Goal: Check status

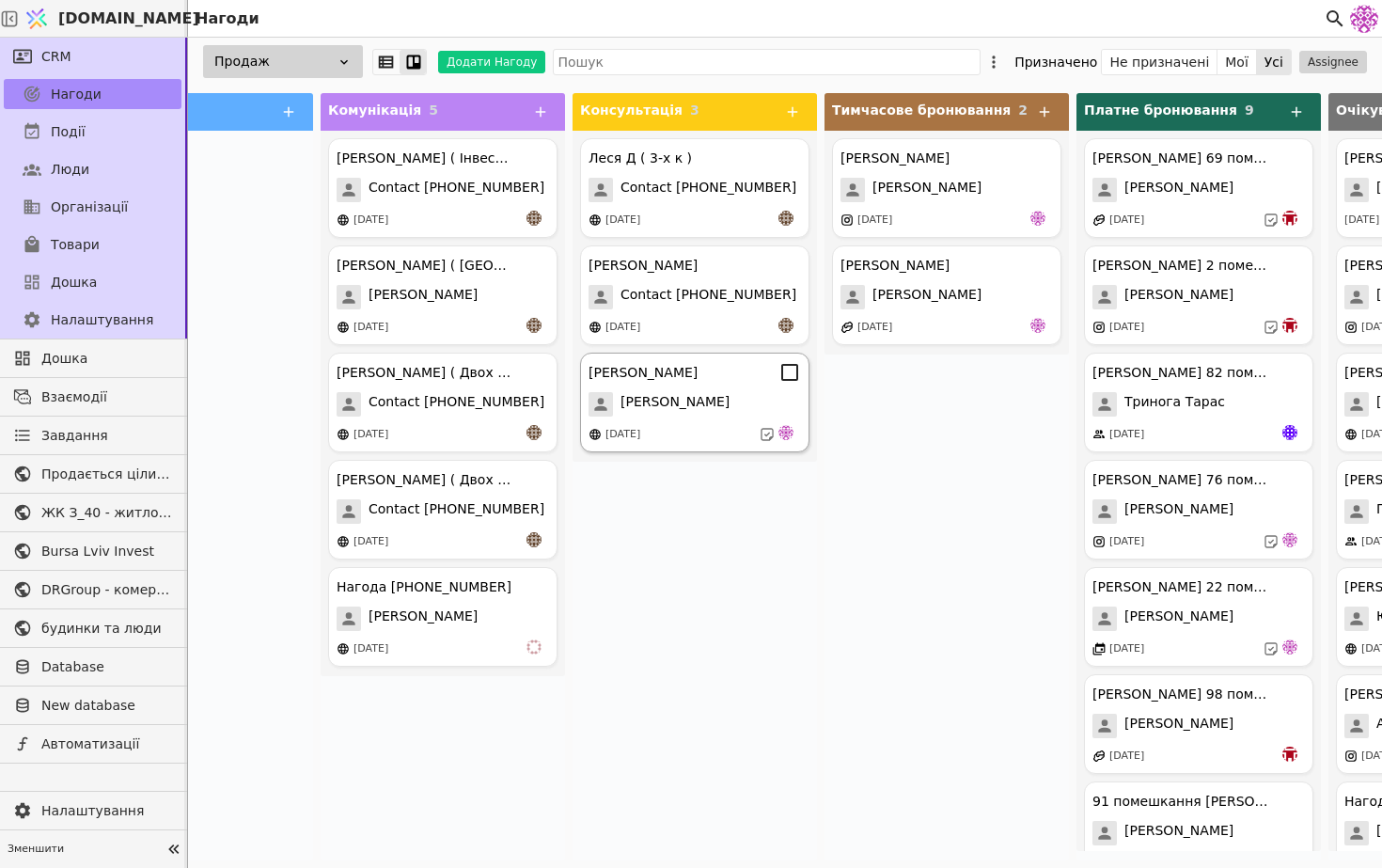
scroll to position [0, 131]
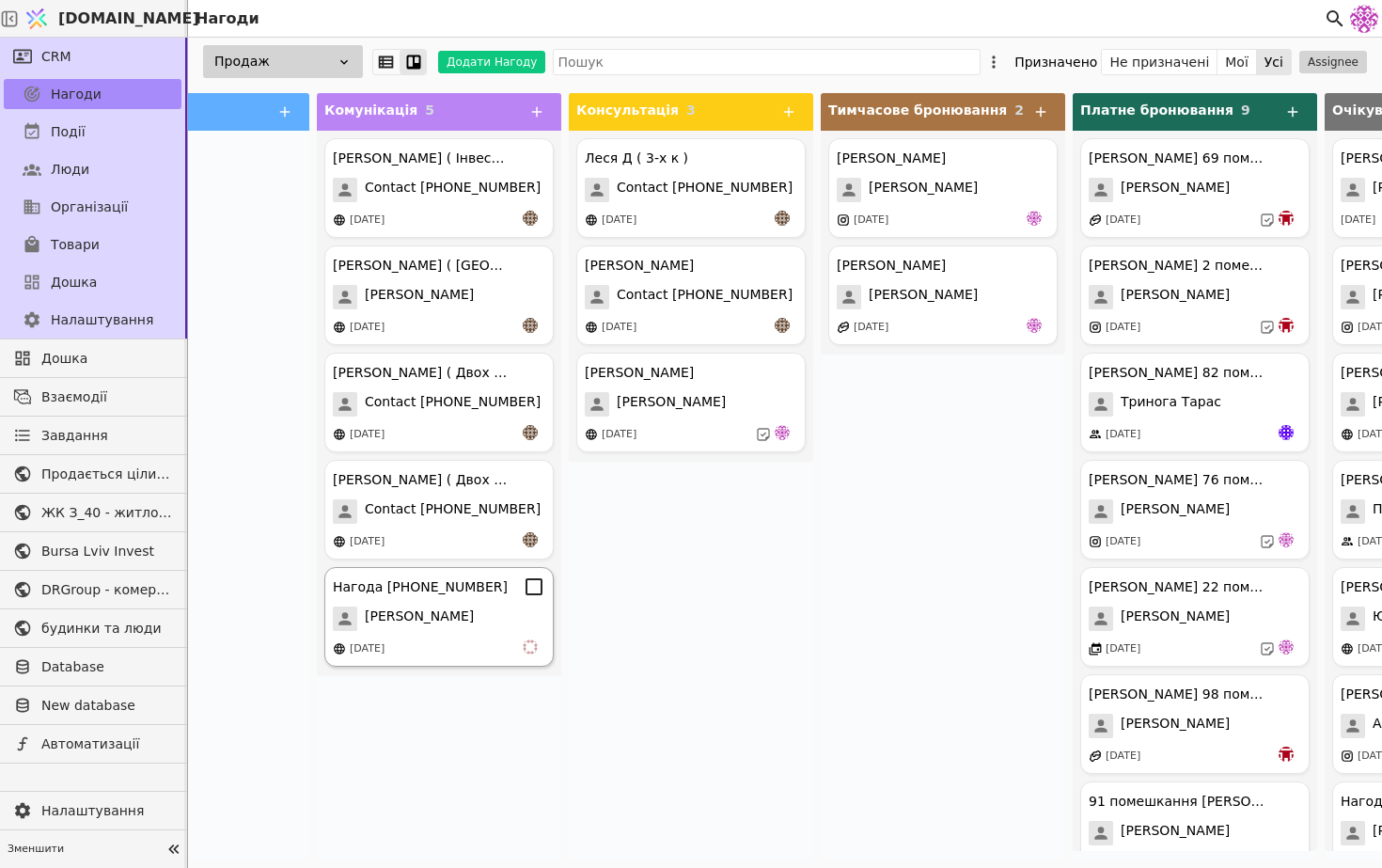
click at [414, 642] on div "[DATE]" at bounding box center [438, 648] width 212 height 18
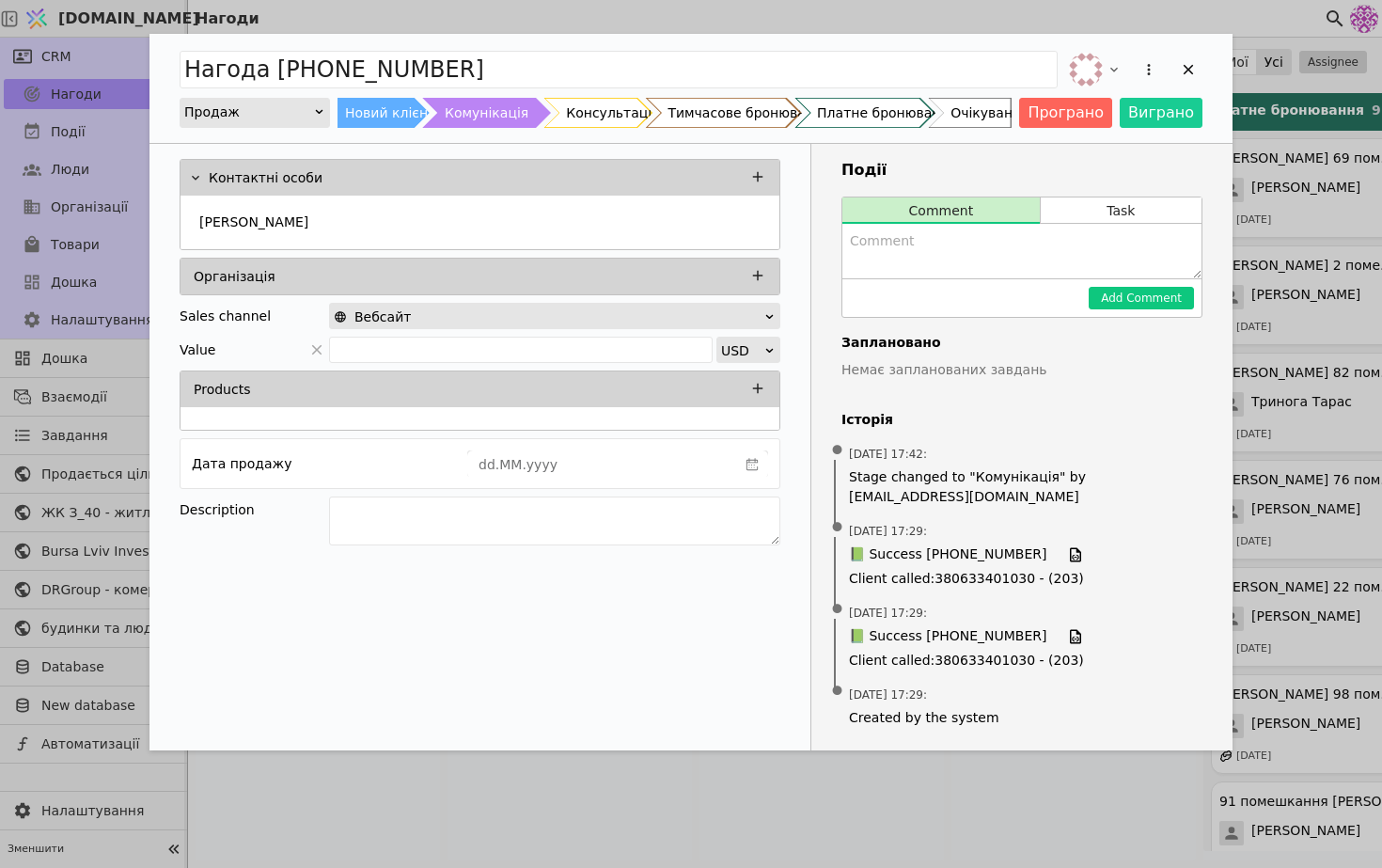
click at [1195, 50] on div "Add Opportunity" at bounding box center [1135, 69] width 138 height 42
click at [1194, 65] on icon "Add Opportunity" at bounding box center [1188, 69] width 16 height 16
